Goal: Task Accomplishment & Management: Use online tool/utility

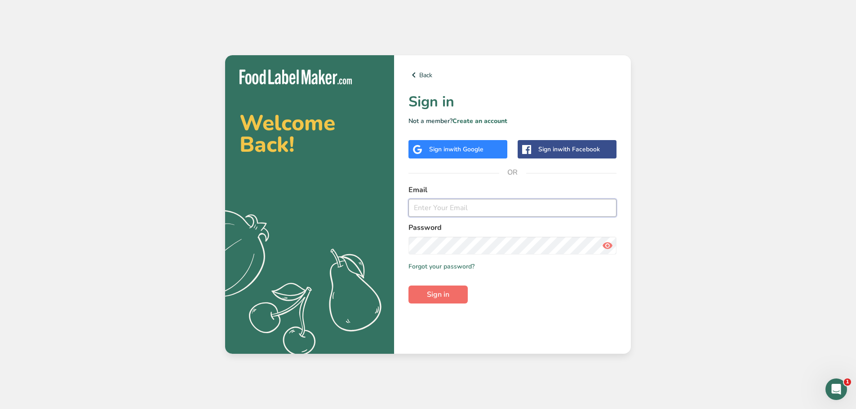
type input "[EMAIL_ADDRESS][DOMAIN_NAME]"
click at [443, 292] on span "Sign in" at bounding box center [438, 294] width 22 height 11
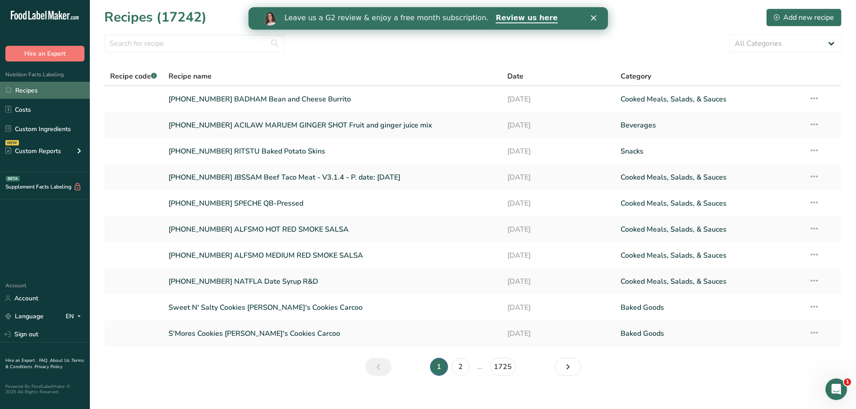
click at [49, 88] on link "Recipes" at bounding box center [45, 90] width 90 height 17
click at [198, 40] on input "text" at bounding box center [194, 44] width 180 height 18
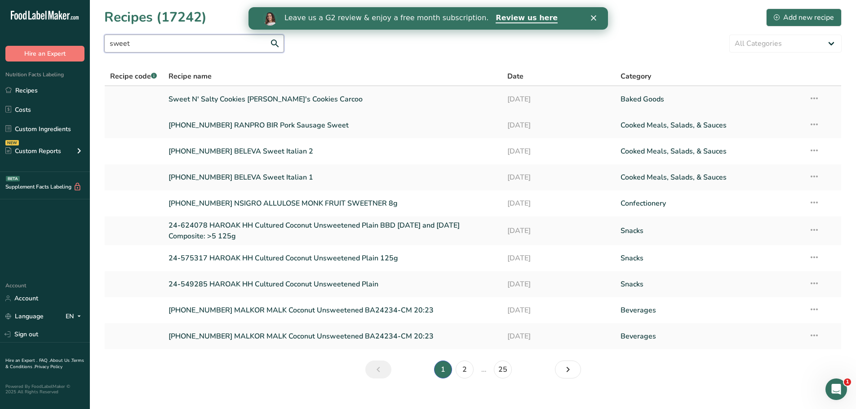
type input "sweet"
click at [234, 98] on link "Sweet N' Salty Cookies [PERSON_NAME]'s Cookies Carcoo" at bounding box center [332, 99] width 328 height 19
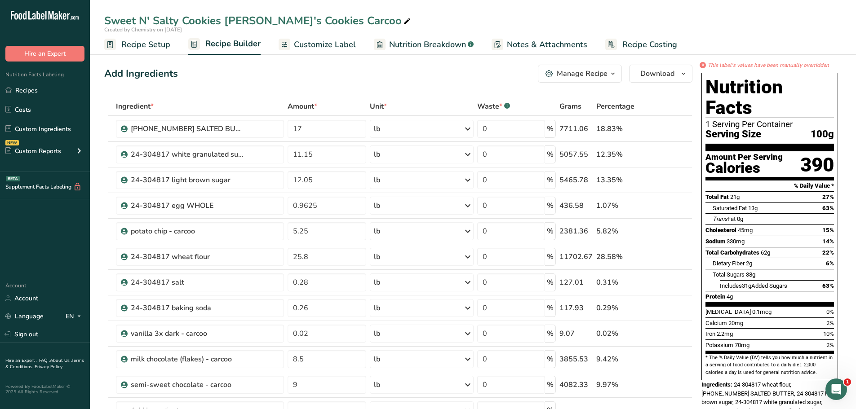
click at [403, 20] on icon at bounding box center [407, 21] width 8 height 13
type input "S"
type input "[PERSON_NAME]'S COOKIES, INC. SWEET N' SALTY COOKIES"
click at [423, 22] on icon at bounding box center [427, 21] width 8 height 13
click at [440, 18] on input "[PERSON_NAME]'S COOKIES, INC. SWEET N' SALTY COOKIE" at bounding box center [472, 21] width 737 height 16
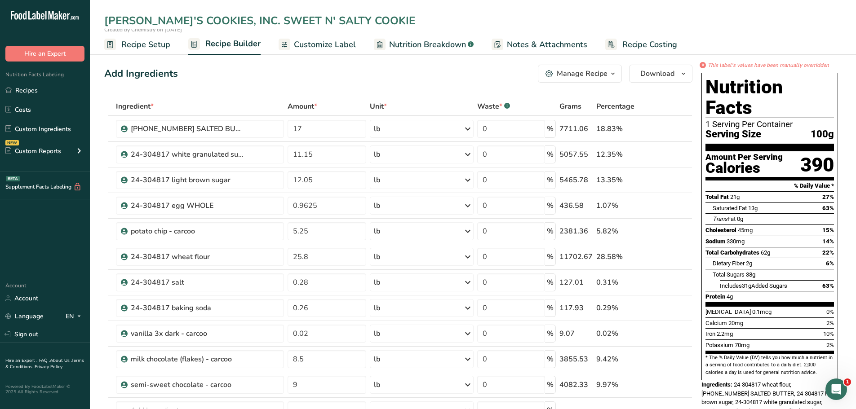
click at [696, 19] on input "[PERSON_NAME]'S COOKIES, INC. SWEET N' SALTY COOKIE" at bounding box center [472, 21] width 737 height 16
type input "[PERSON_NAME]'S COOKIES, INC. SWEET N' SALTY COOKIE"
click at [194, 130] on div "[PHONE_NUMBER] SALTED BUTTER" at bounding box center [187, 128] width 112 height 11
click at [427, 41] on span "Nutrition Breakdown" at bounding box center [427, 45] width 77 height 12
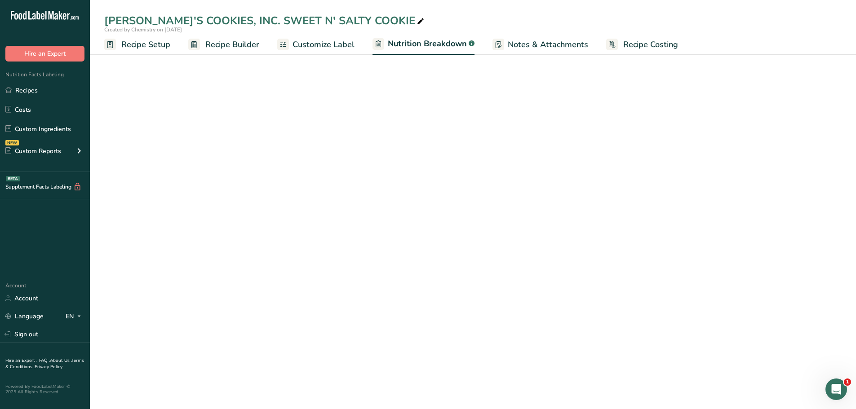
select select "Calories"
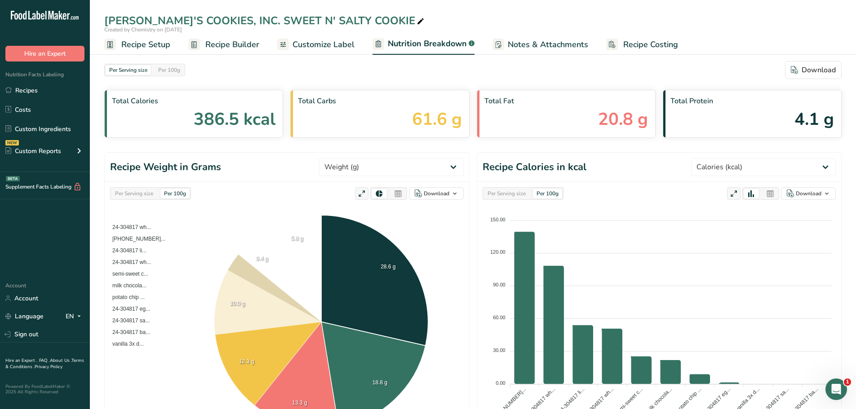
click at [320, 48] on span "Customize Label" at bounding box center [323, 45] width 62 height 12
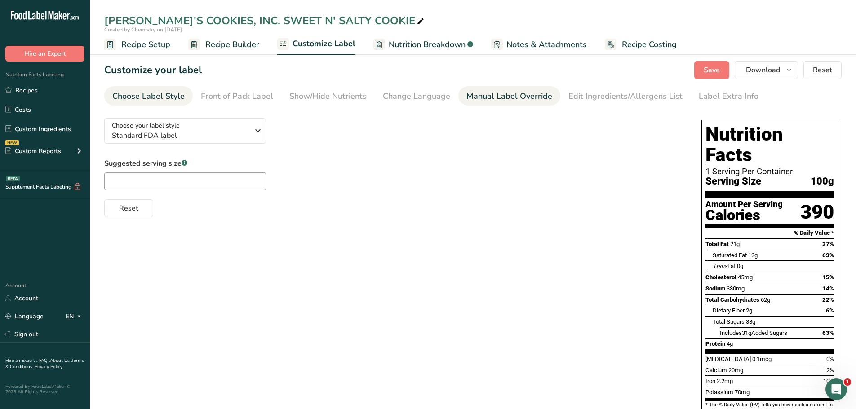
click at [487, 98] on div "Manual Label Override" at bounding box center [509, 96] width 86 height 12
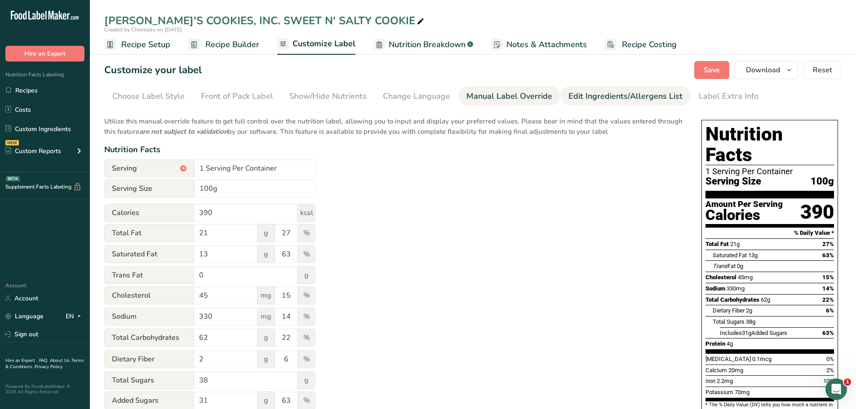
click at [580, 98] on div "Edit Ingredients/Allergens List" at bounding box center [625, 96] width 114 height 12
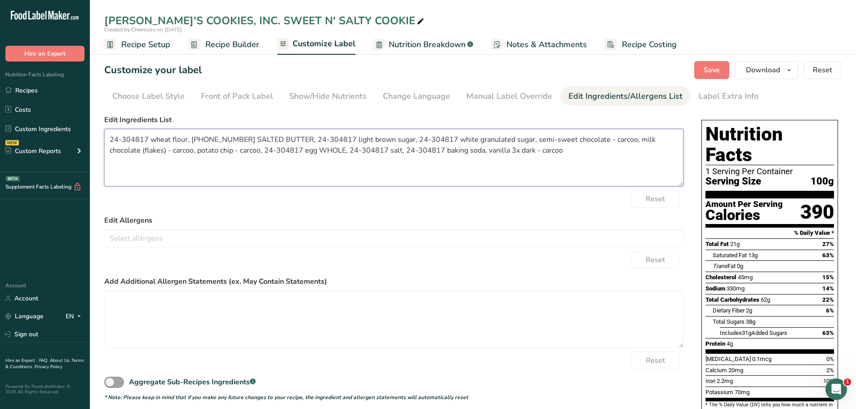
click at [537, 149] on textarea "24-304817 wheat flour, [PHONE_NUMBER] SALTED BUTTER, 24-304817 light brown suga…" at bounding box center [393, 157] width 579 height 57
click at [482, 174] on textarea "24-304817 wheat flour, [PHONE_NUMBER] SALTED BUTTER, 24-304817 light brown suga…" at bounding box center [393, 157] width 579 height 57
click at [620, 141] on textarea "24-304817 wheat flour, [PHONE_NUMBER] SALTED BUTTER, 24-304817 light brown suga…" at bounding box center [393, 157] width 579 height 57
click at [441, 136] on textarea "24-304817 wheat flour, [PHONE_NUMBER] SALTED BUTTER, 24-304817 light brown suga…" at bounding box center [393, 157] width 579 height 57
click at [342, 139] on textarea "24-304817 wheat flour, [PHONE_NUMBER] SALTED BUTTER, 24-304817 light brown suga…" at bounding box center [393, 157] width 579 height 57
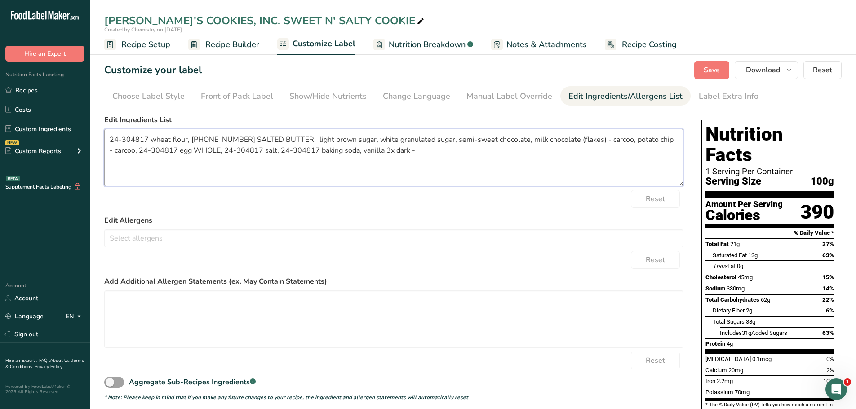
click at [244, 138] on textarea "24-304817 wheat flour, [PHONE_NUMBER] SALTED BUTTER, light brown sugar, white g…" at bounding box center [393, 157] width 579 height 57
click at [150, 136] on textarea "24-304817 wheat flour, SALTED BUTTER, light brown sugar, white granulated sugar…" at bounding box center [393, 157] width 579 height 57
click at [523, 138] on textarea "wheat flour, SALTED BUTTER, light brown sugar, white granulated sugar, semi-swe…" at bounding box center [393, 157] width 579 height 57
click at [564, 139] on textarea "wheat flour, SALTED BUTTER, light brown sugar, white granulated sugar, semi-swe…" at bounding box center [393, 157] width 579 height 57
click at [577, 137] on textarea "wheat flour, SALTED BUTTER, light brown sugar, white granulated sugar, semi-swe…" at bounding box center [393, 157] width 579 height 57
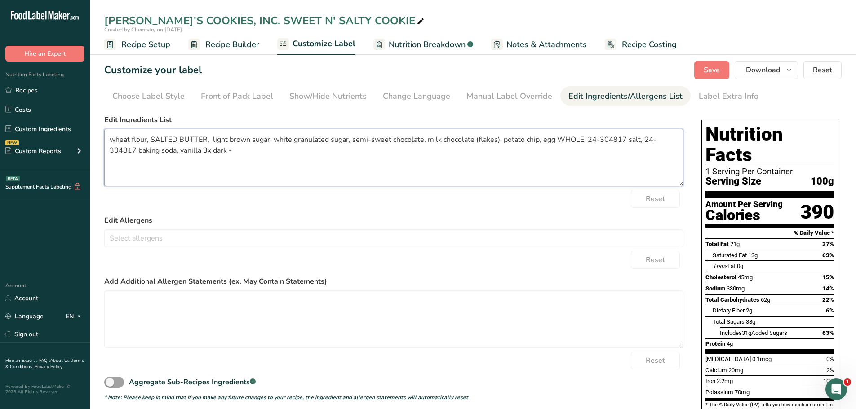
click at [618, 137] on textarea "wheat flour, SALTED BUTTER, light brown sugar, white granulated sugar, semi-swe…" at bounding box center [393, 157] width 579 height 57
click at [638, 137] on textarea "wheat flour, SALTED BUTTER, light brown sugar, white granulated sugar, semi-swe…" at bounding box center [393, 157] width 579 height 57
click at [144, 154] on textarea "wheat flour, SALTED BUTTER, light brown sugar, white granulated sugar, semi-swe…" at bounding box center [393, 157] width 579 height 57
click at [204, 139] on textarea "wheat flour, SALTED BUTTER, light brown sugar, white granulated sugar, semi-swe…" at bounding box center [393, 157] width 579 height 57
click at [158, 163] on textarea "wheat flour, salted butter, light brown sugar, white granulated sugar, semi-swe…" at bounding box center [393, 157] width 579 height 57
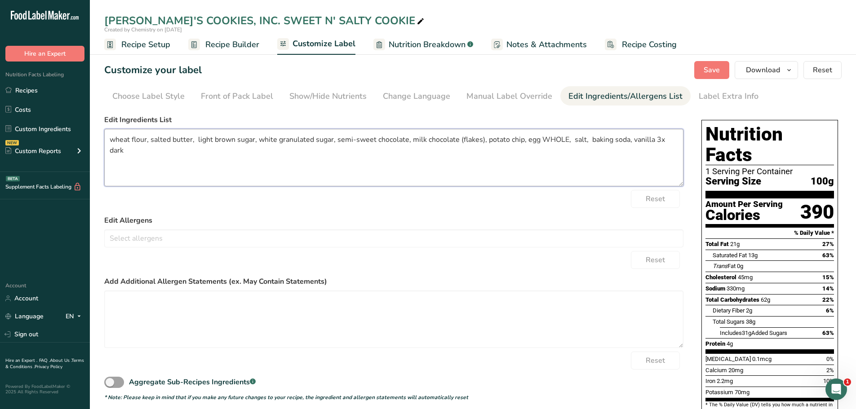
click at [678, 139] on textarea "wheat flour, salted butter, light brown sugar, white granulated sugar, semi-swe…" at bounding box center [393, 157] width 579 height 57
paste textarea "Unbleached Wheat Flour, Pure Cane Sugar, Brown Sugar*, Butter (pasteurized crea…"
click at [256, 169] on textarea "wheat flour, salted butter, light brown sugar, white granulated sugar, semi-swe…" at bounding box center [393, 157] width 579 height 57
drag, startPoint x: 303, startPoint y: 179, endPoint x: 96, endPoint y: 138, distance: 210.5
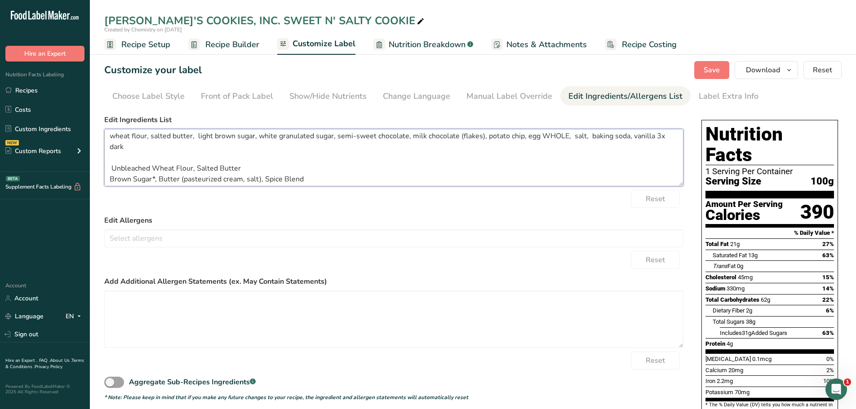
click at [96, 138] on section "Customize your label Save Download Choose what to show on your downloaded label…" at bounding box center [473, 280] width 766 height 466
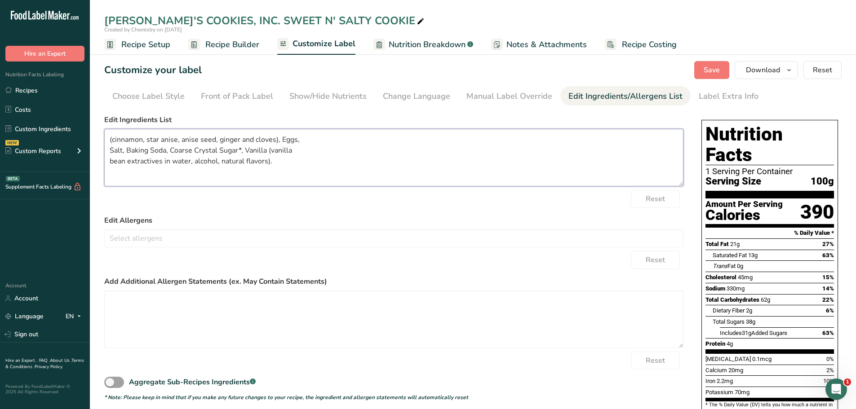
scroll to position [0, 0]
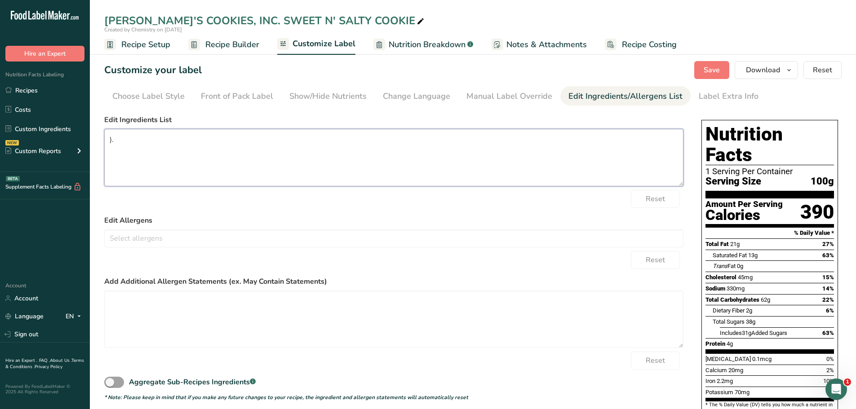
type textarea "."
click at [375, 140] on textarea "Salted Butter, Pure Cane Sugar, Brown Sugar, Eggs, Potato Chips," at bounding box center [393, 157] width 579 height 57
paste textarea "Unbleached Wheat Flour"
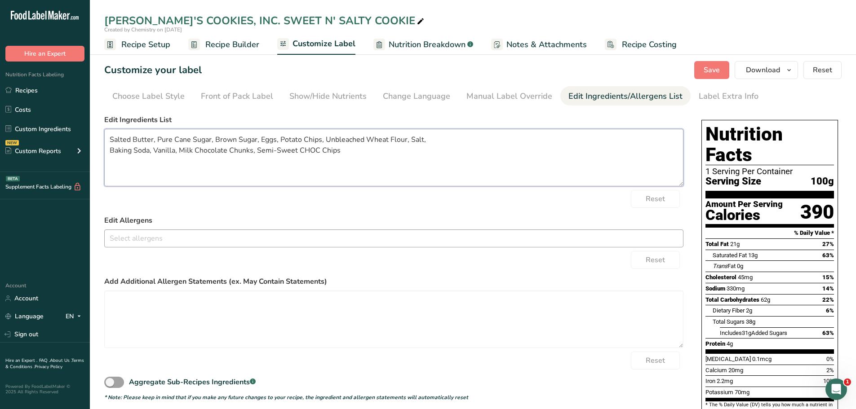
type textarea "Salted Butter, Pure Cane Sugar, Brown Sugar, Eggs, Potato Chips, Unbleached Whe…"
click at [172, 242] on input "text" at bounding box center [394, 238] width 578 height 14
click at [151, 286] on link "Wheat" at bounding box center [394, 285] width 578 height 15
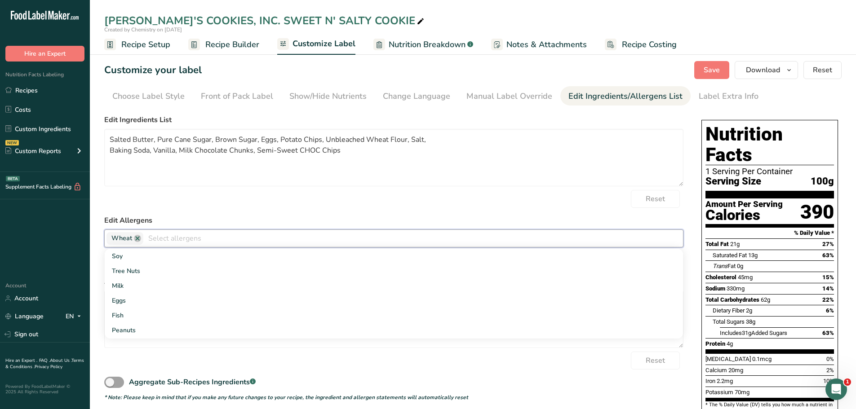
click at [170, 239] on input "text" at bounding box center [412, 238] width 539 height 14
click at [143, 283] on link "Milk" at bounding box center [394, 285] width 578 height 15
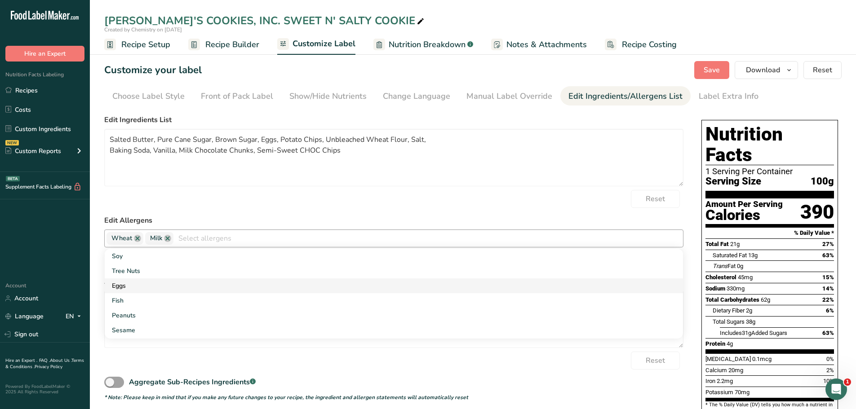
click at [157, 285] on link "Eggs" at bounding box center [394, 285] width 578 height 15
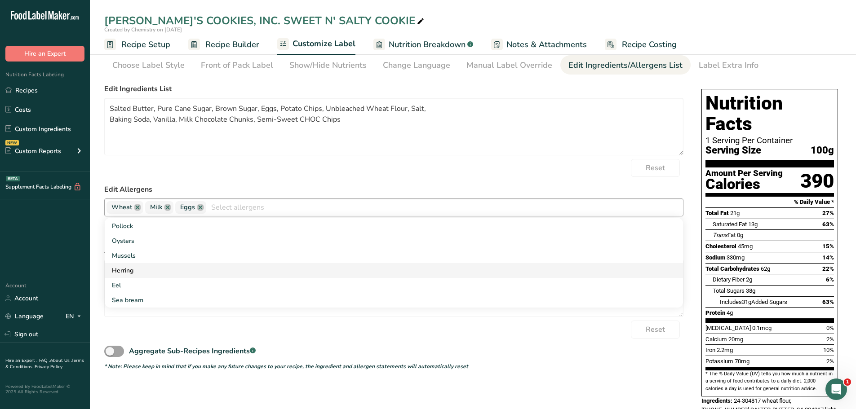
scroll to position [83, 0]
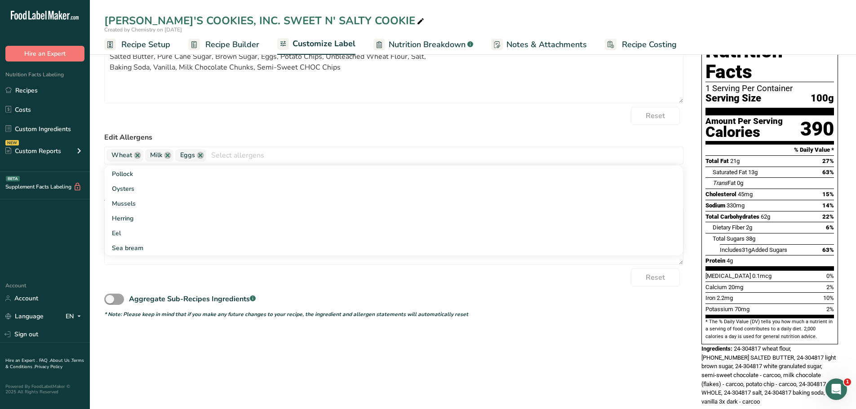
click at [276, 121] on div "Reset" at bounding box center [393, 116] width 579 height 18
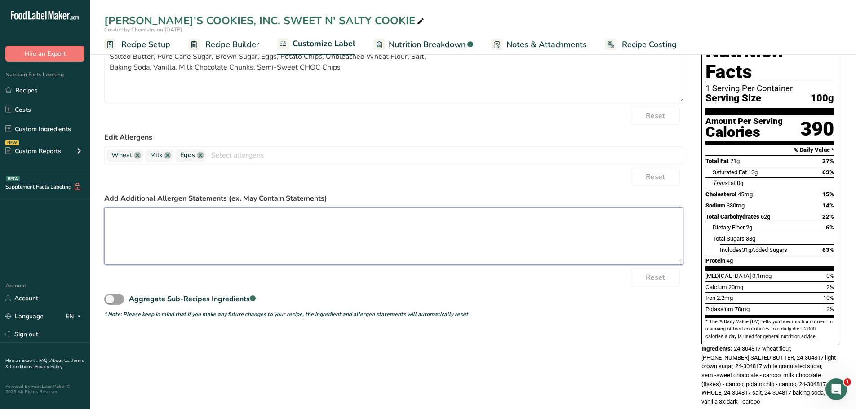
click at [177, 238] on textarea at bounding box center [393, 235] width 579 height 57
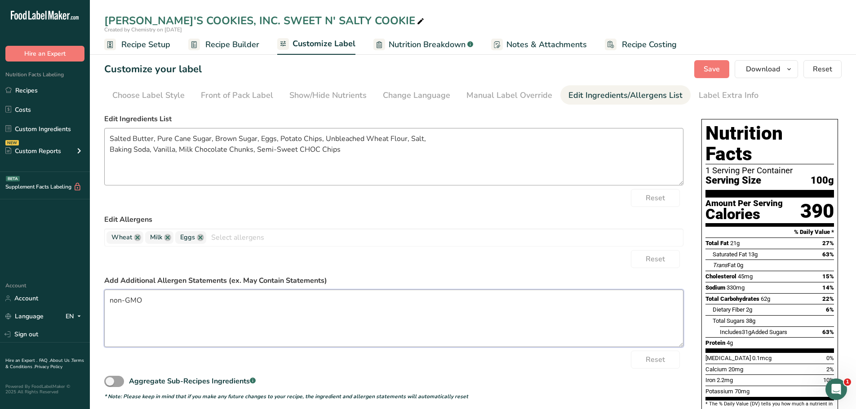
scroll to position [0, 0]
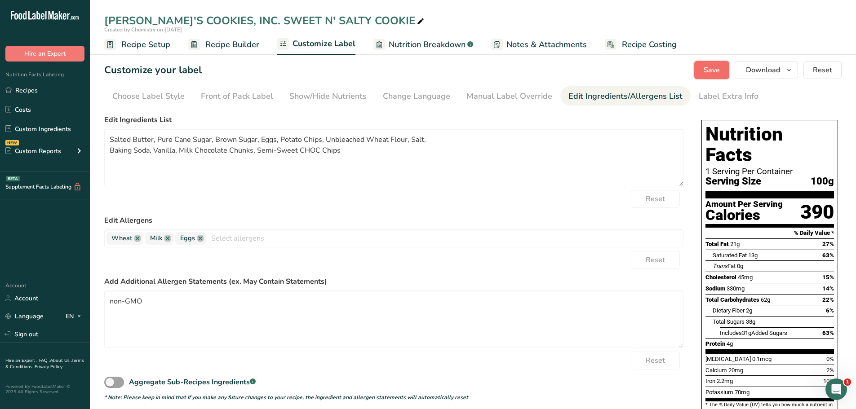
click at [713, 70] on span "Save" at bounding box center [711, 70] width 16 height 11
click at [789, 71] on icon "button" at bounding box center [788, 70] width 7 height 11
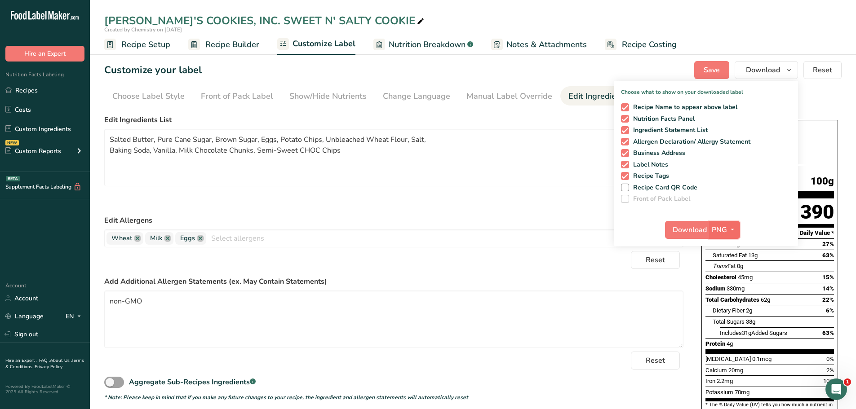
click at [736, 229] on icon "button" at bounding box center [731, 229] width 7 height 11
click at [725, 290] on link "PDF" at bounding box center [725, 292] width 29 height 15
click at [689, 233] on span "Download" at bounding box center [690, 230] width 34 height 11
click at [110, 304] on textarea "non-GMO" at bounding box center [393, 319] width 579 height 57
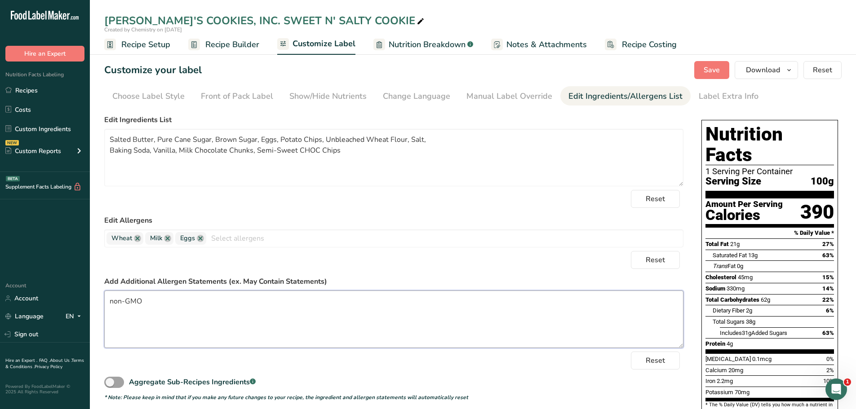
click at [111, 302] on textarea "non-GMO" at bounding box center [393, 319] width 579 height 57
type textarea "*non-GMO"
click at [713, 70] on span "Save" at bounding box center [711, 70] width 16 height 11
drag, startPoint x: 352, startPoint y: 150, endPoint x: 105, endPoint y: 140, distance: 247.2
click at [105, 140] on textarea "Salted Butter, Pure Cane Sugar, Brown Sugar, Eggs, Potato Chips, Unbleached Whe…" at bounding box center [393, 157] width 579 height 57
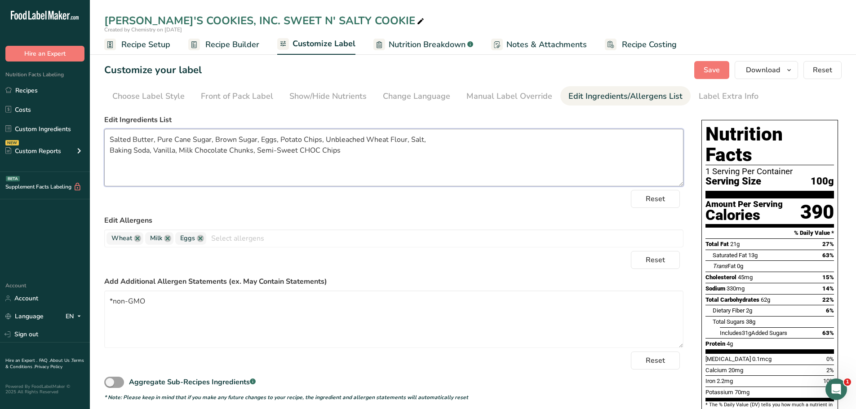
paste textarea "Unbleached Wheat Flour (wheat flour, malted barley flour, [MEDICAL_DATA], iron,…"
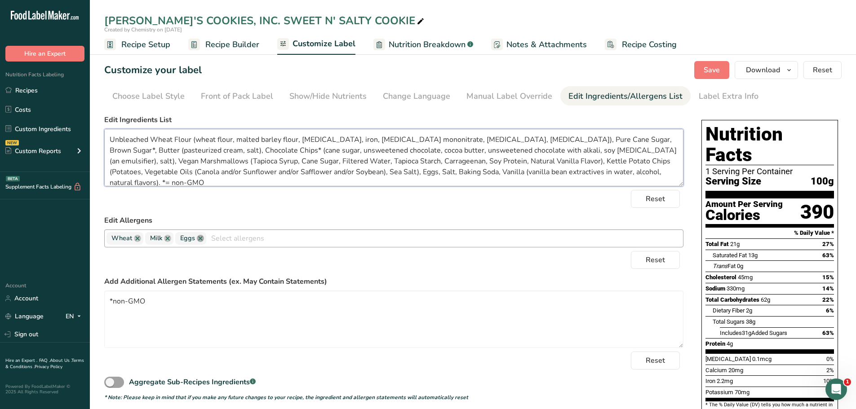
type textarea "Unbleached Wheat Flour (wheat flour, malted barley flour, [MEDICAL_DATA], iron,…"
drag, startPoint x: 200, startPoint y: 236, endPoint x: 160, endPoint y: 244, distance: 40.3
click at [198, 236] on link at bounding box center [200, 238] width 7 height 7
click at [166, 239] on link at bounding box center [167, 238] width 7 height 7
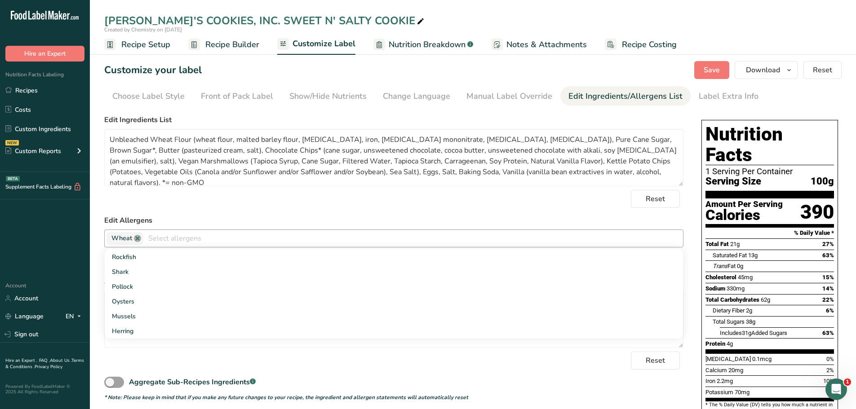
click at [137, 241] on link at bounding box center [137, 238] width 7 height 7
drag, startPoint x: 447, startPoint y: 210, endPoint x: 432, endPoint y: 212, distance: 14.5
click at [446, 210] on form "Edit Ingredients List Unbleached Wheat Flour (wheat flour, malted barley flour,…" at bounding box center [393, 258] width 579 height 287
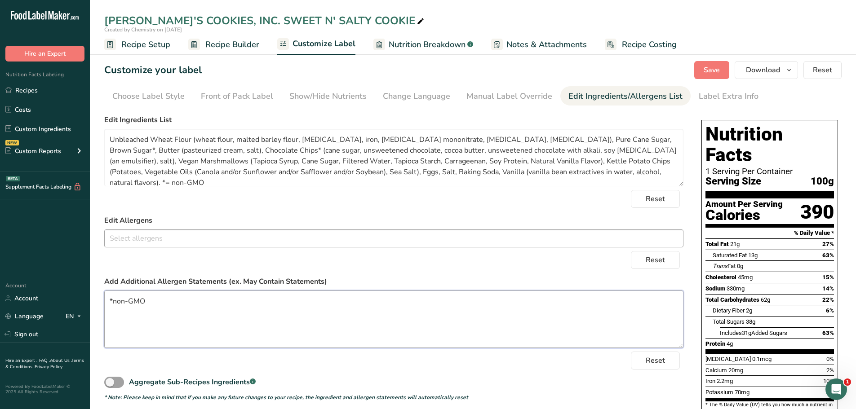
drag, startPoint x: 167, startPoint y: 304, endPoint x: 95, endPoint y: 307, distance: 71.9
click at [96, 307] on section "Customize your label Save Download Choose what to show on your downloaded label…" at bounding box center [473, 275] width 766 height 457
click at [714, 72] on span "Save" at bounding box center [711, 70] width 16 height 11
click at [416, 20] on icon at bounding box center [420, 21] width 8 height 13
type input "[PERSON_NAME]'S COOKIES, INC. Sweet 'N Salty Mini Cookies"
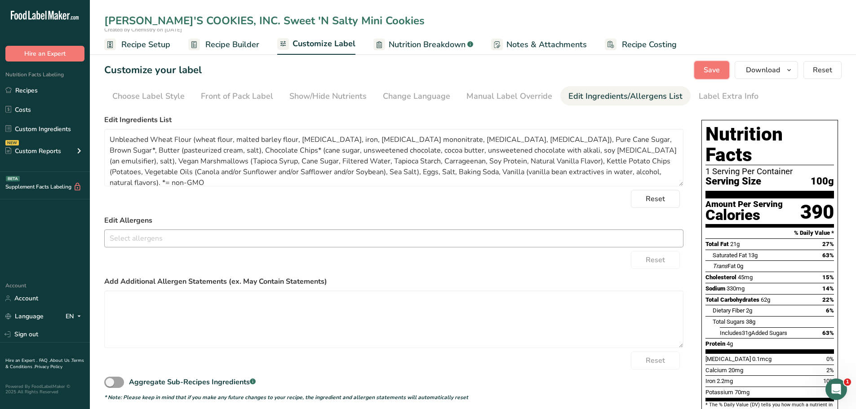
click at [714, 74] on span "Save" at bounding box center [711, 70] width 16 height 11
click at [715, 71] on span "Save" at bounding box center [711, 70] width 16 height 11
click at [712, 73] on span "Save" at bounding box center [711, 70] width 16 height 11
click at [525, 221] on label "Edit Allergens" at bounding box center [393, 220] width 579 height 11
click at [758, 71] on span "Download" at bounding box center [762, 70] width 34 height 11
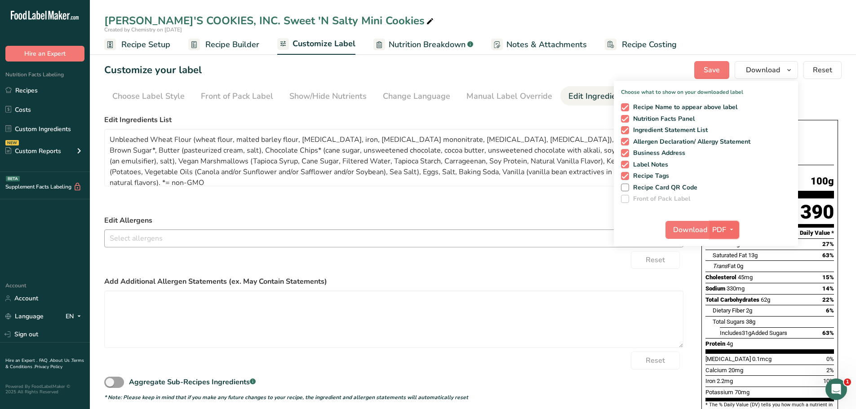
click at [732, 229] on icon "button" at bounding box center [731, 229] width 7 height 11
click at [726, 295] on link "PDF" at bounding box center [724, 292] width 29 height 15
click at [711, 71] on span "Save" at bounding box center [711, 70] width 16 height 11
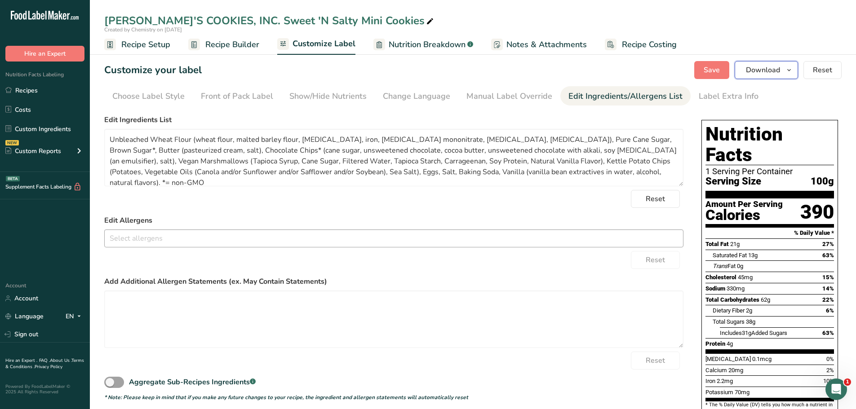
click at [751, 67] on span "Download" at bounding box center [762, 70] width 34 height 11
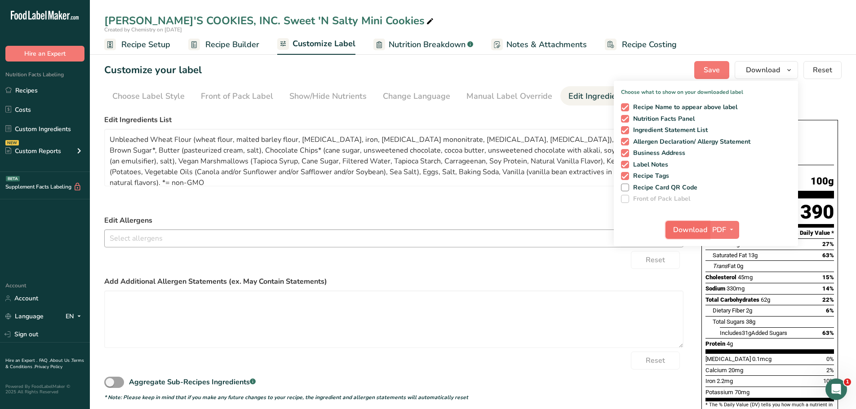
click at [684, 230] on span "Download" at bounding box center [690, 230] width 34 height 11
click at [361, 202] on div "Reset" at bounding box center [393, 199] width 579 height 18
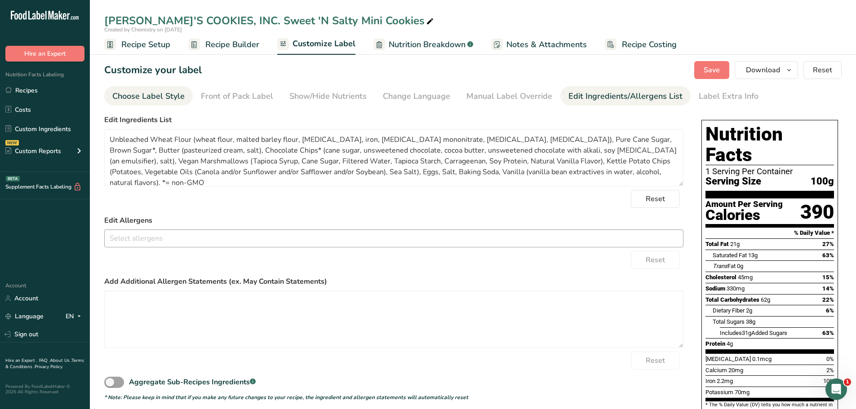
click at [162, 96] on div "Choose Label Style" at bounding box center [148, 96] width 72 height 12
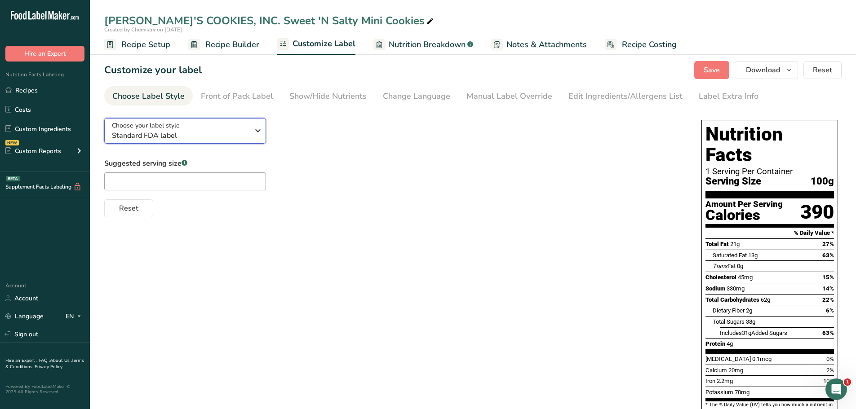
click at [184, 134] on span "Standard FDA label" at bounding box center [180, 135] width 137 height 11
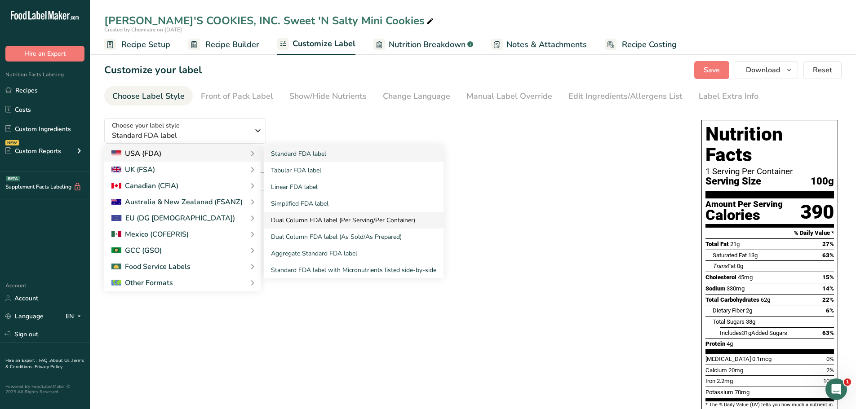
click at [322, 220] on link "Dual Column FDA label (Per Serving/Per Container)" at bounding box center [354, 220] width 180 height 17
